Goal: Check status: Check status

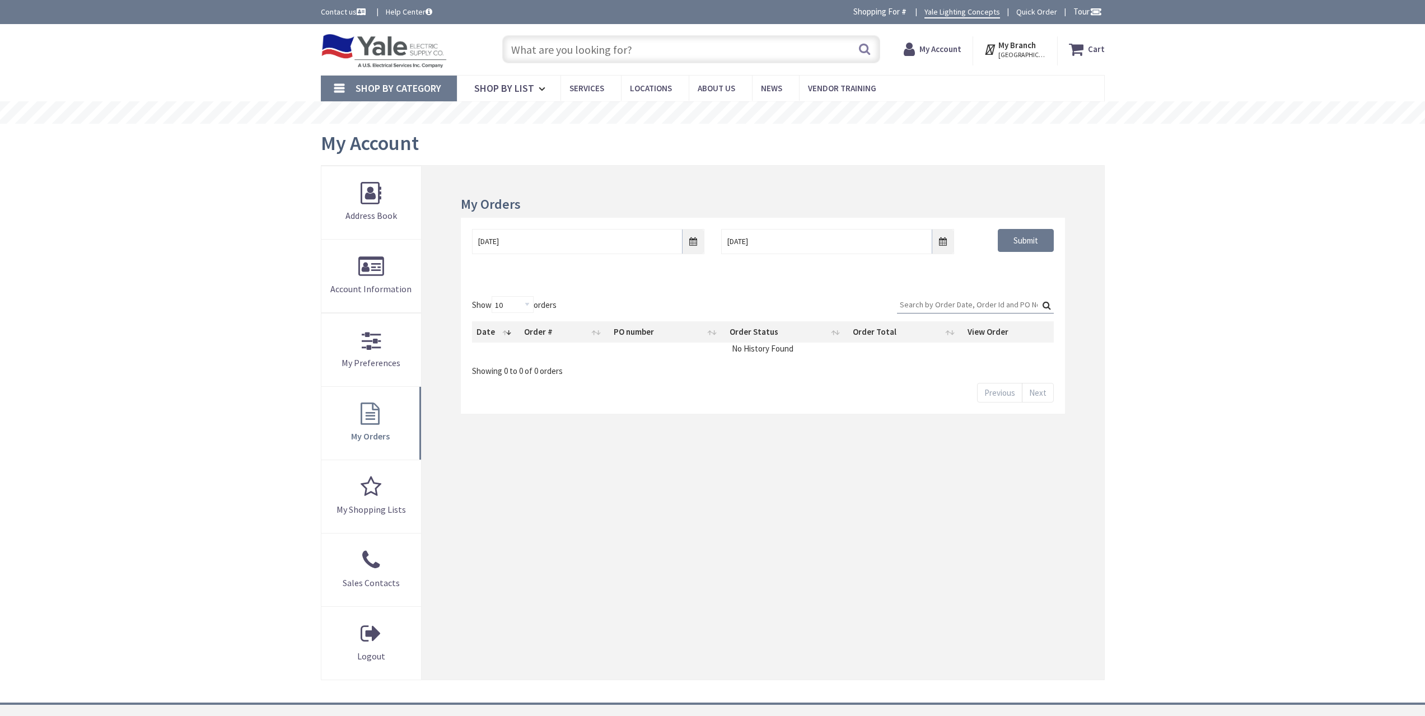
scroll to position [207, 0]
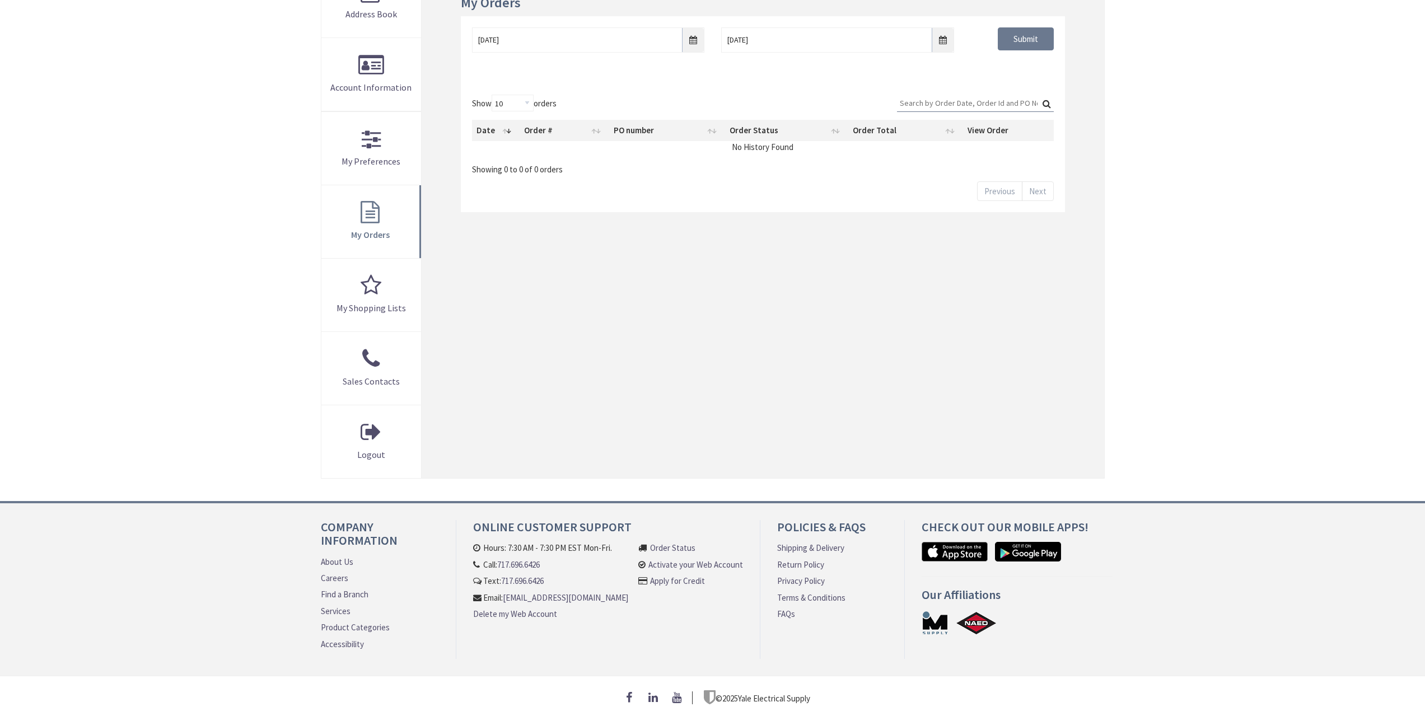
type input "[GEOGRAPHIC_DATA], [GEOGRAPHIC_DATA]"
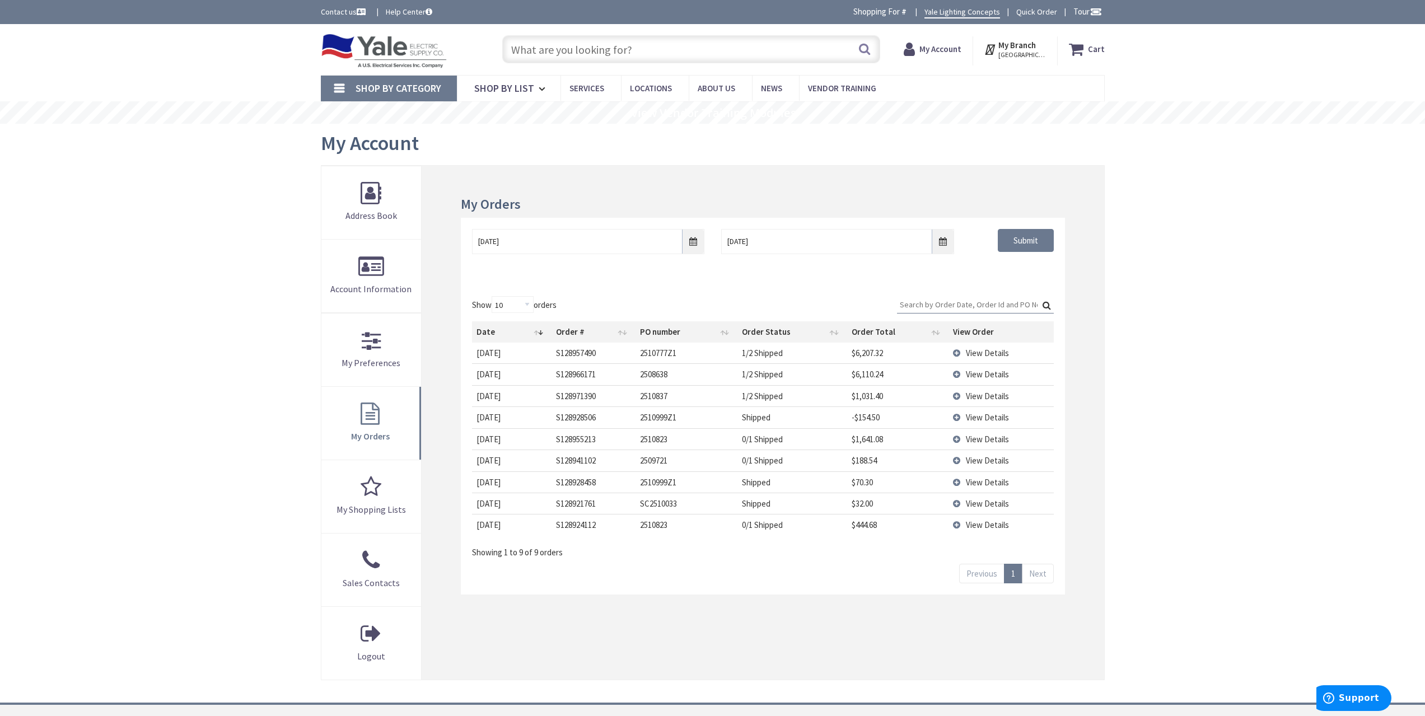
scroll to position [0, 0]
click at [985, 394] on span "View Details" at bounding box center [987, 396] width 43 height 11
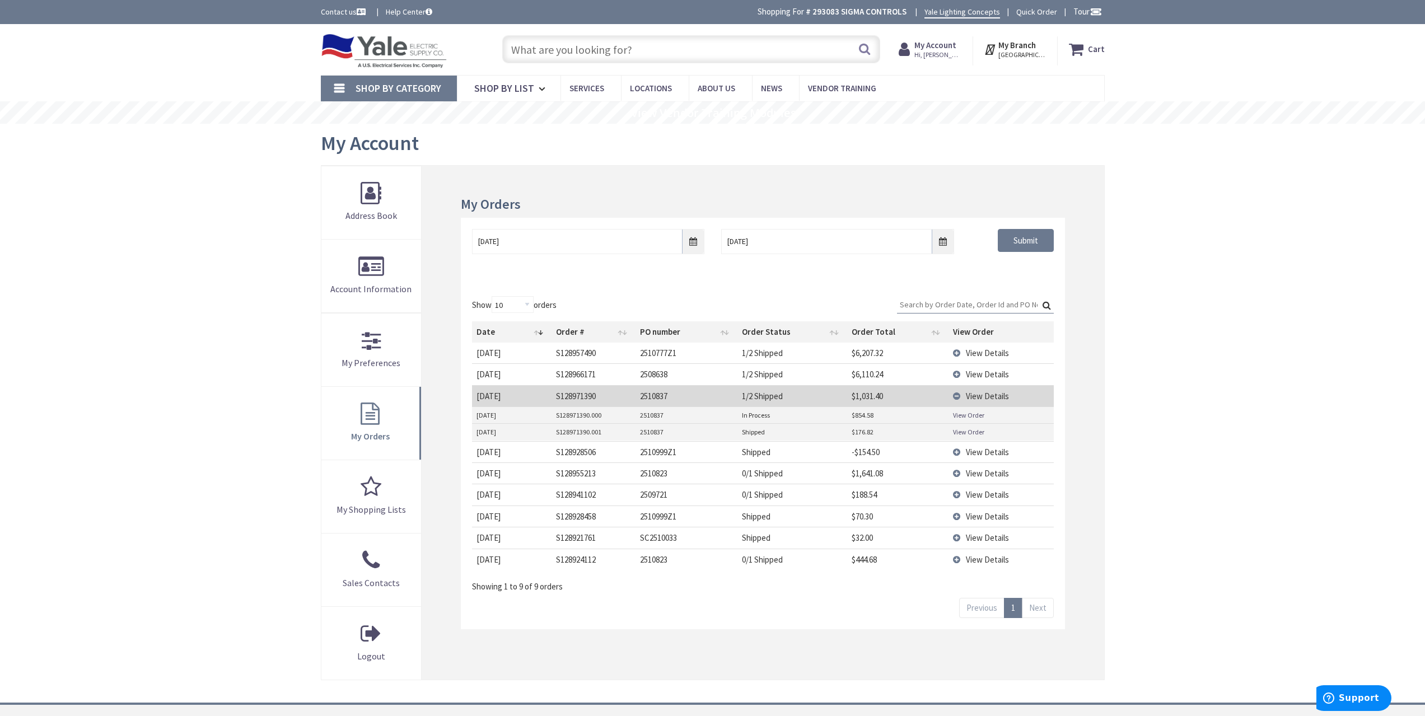
click at [977, 401] on span "View Details" at bounding box center [987, 396] width 43 height 11
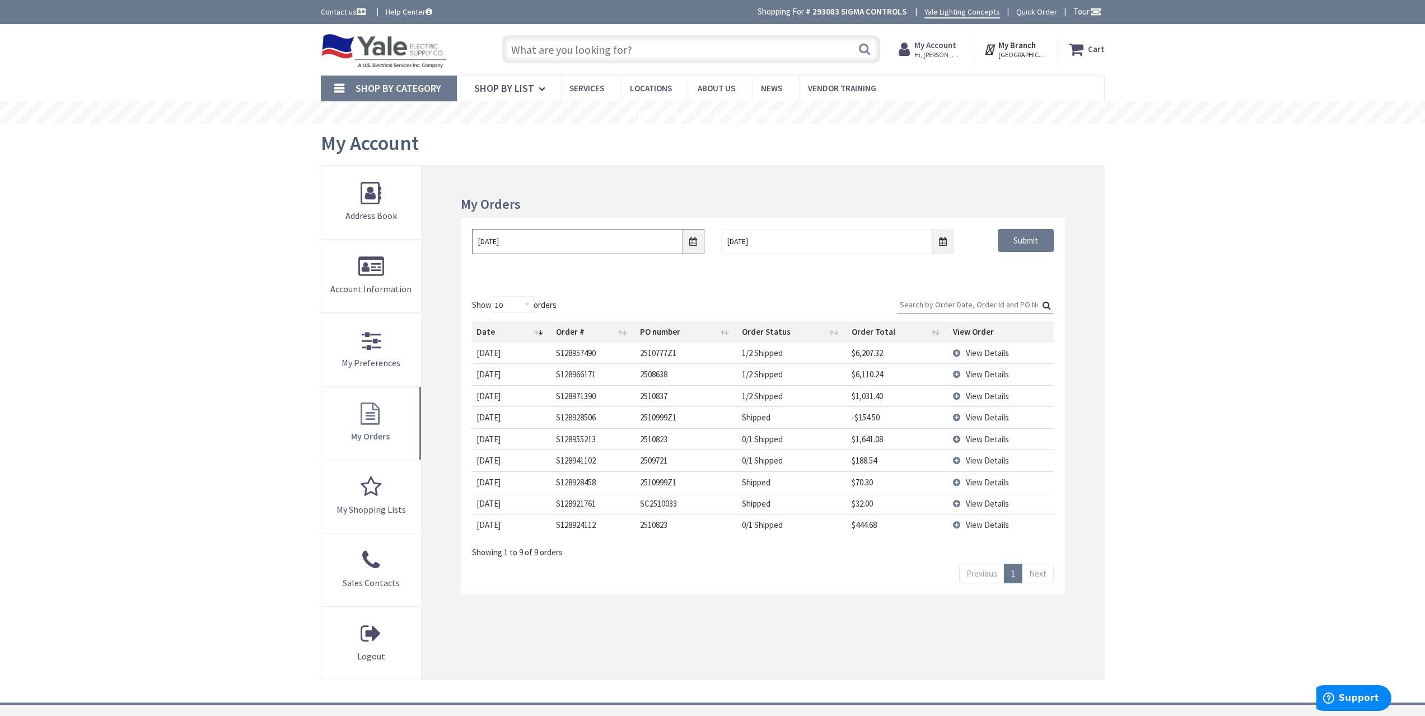
click at [693, 241] on input "[DATE]" at bounding box center [588, 241] width 232 height 25
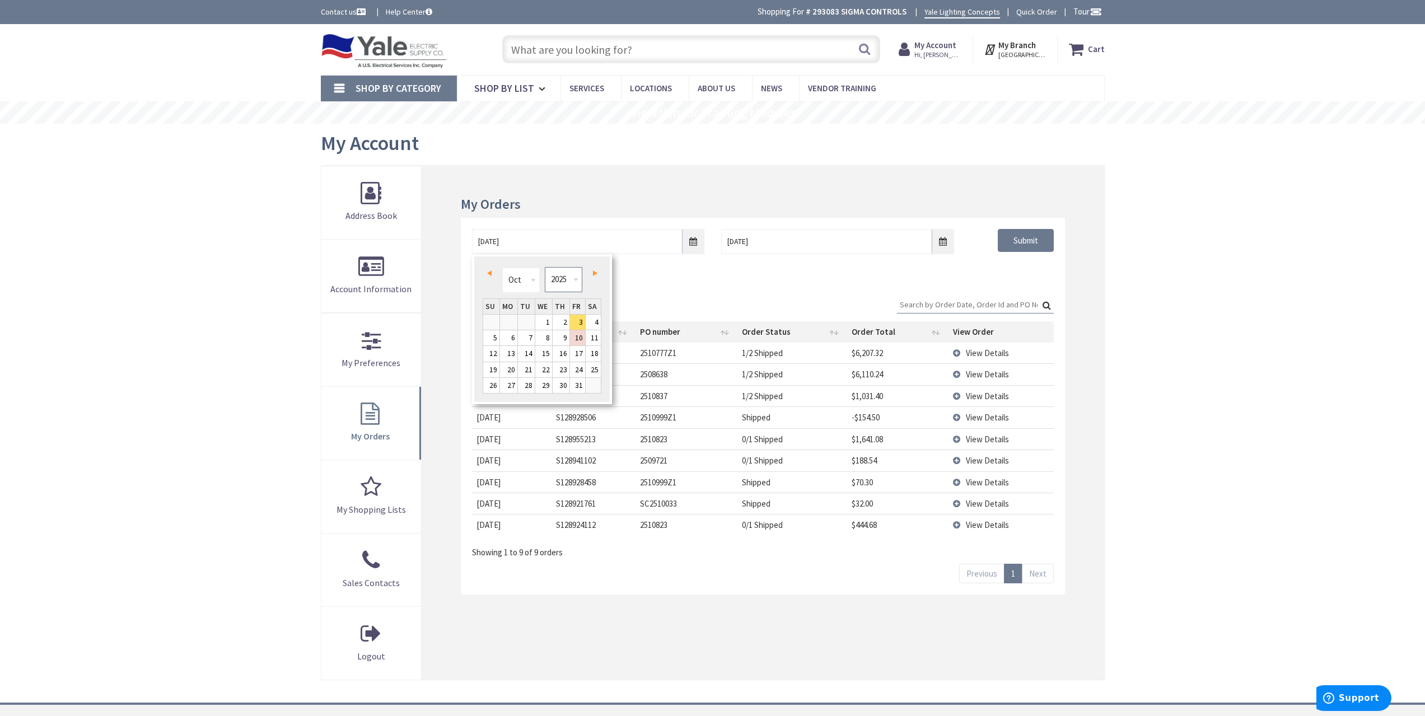
click at [566, 272] on select "1980 1981 1982 1983 1984 1985 1986 1987 1988 1989 1990 1991 1992 1993 1994 1995…" at bounding box center [564, 279] width 38 height 25
type input "[DATE]"
click at [1066, 295] on div "My Orders 10/02/2021 10/10/2025 Submit Show 10 25 50 100 orders Search: Date Or…" at bounding box center [763, 423] width 682 height 514
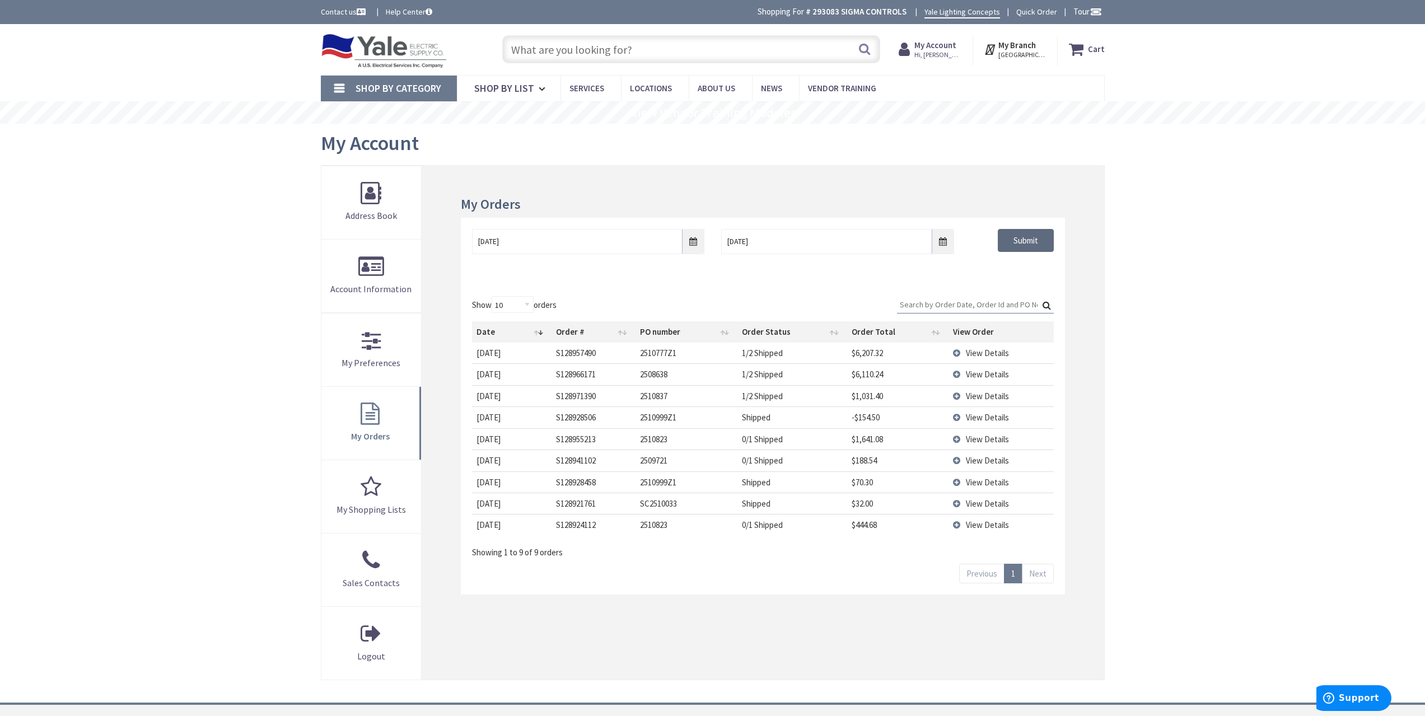
click at [1014, 246] on input "Submit" at bounding box center [1026, 241] width 56 height 24
